Goal: Check status: Check status

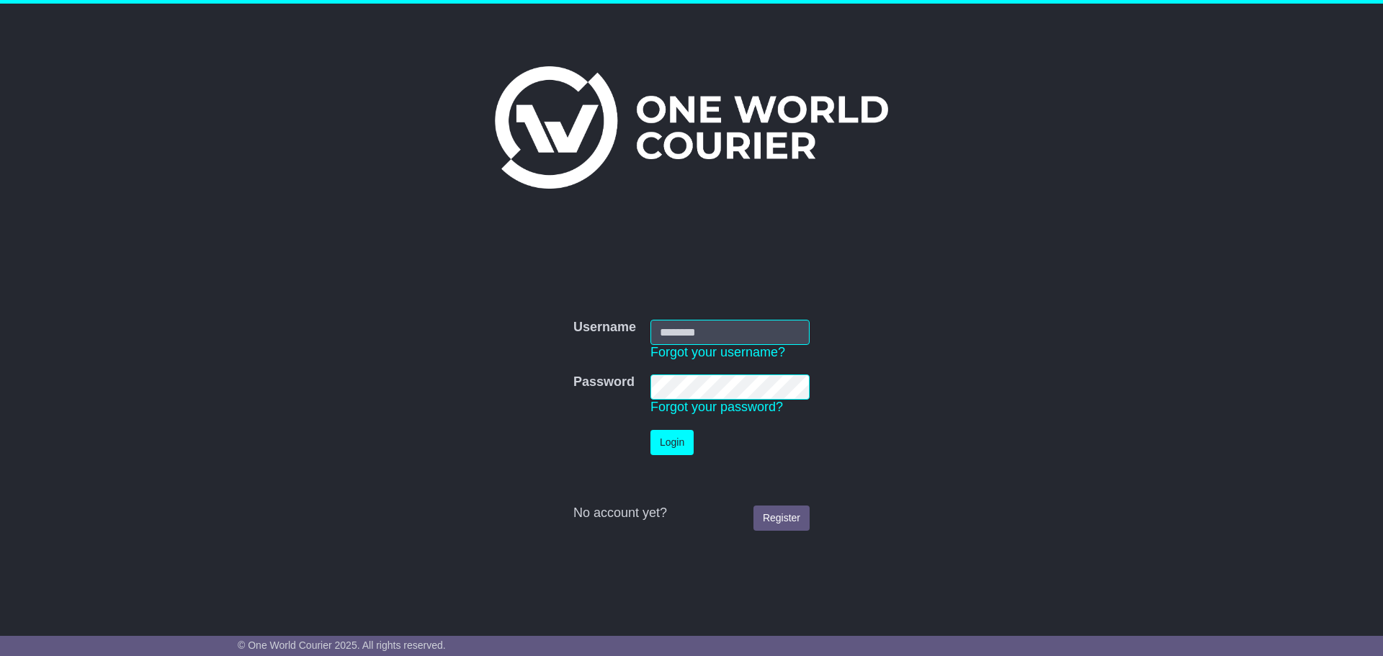
type input "**********"
click at [668, 444] on button "Login" at bounding box center [671, 442] width 43 height 25
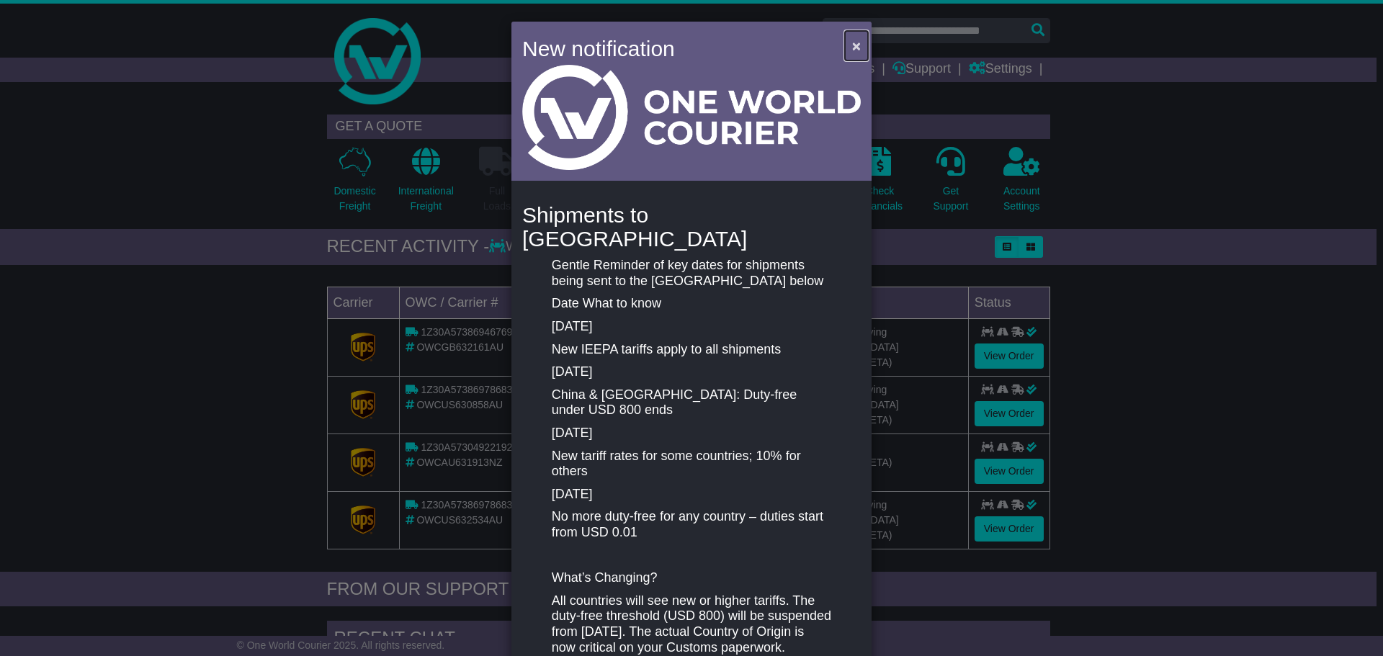
click at [852, 46] on span "×" at bounding box center [856, 45] width 9 height 17
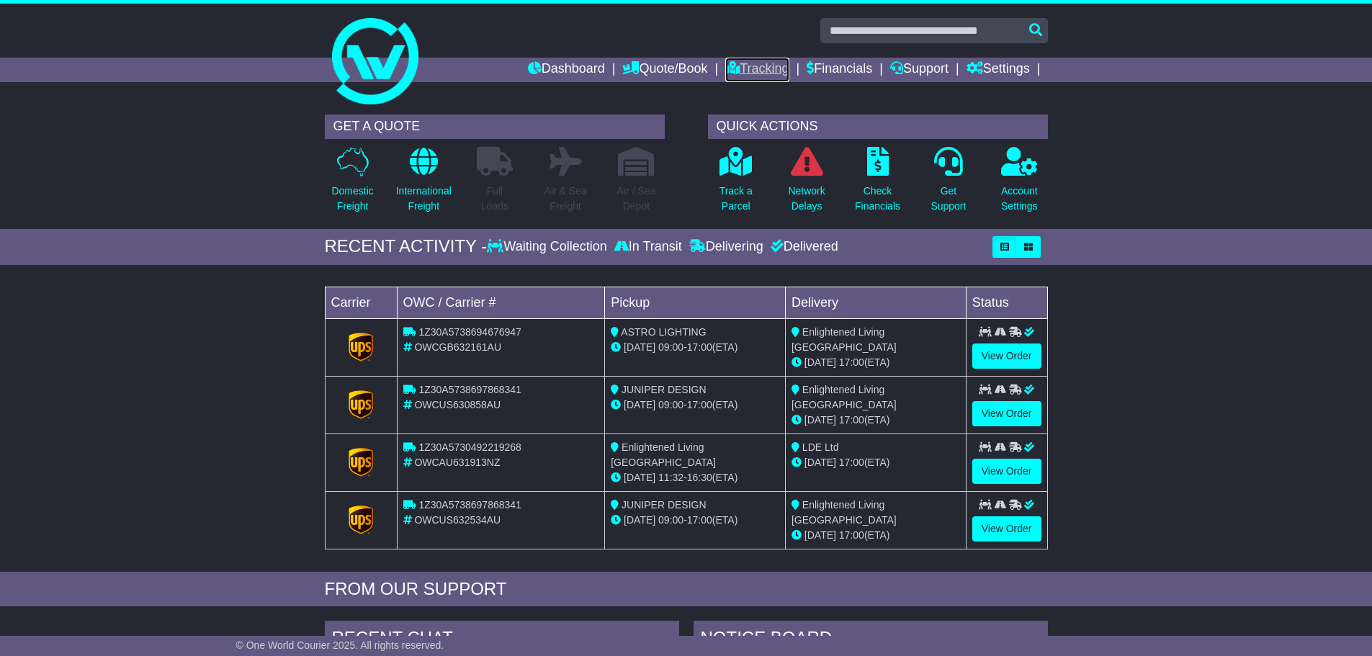
click at [729, 67] on link "Tracking" at bounding box center [756, 70] width 63 height 24
